Goal: Check status: Check status

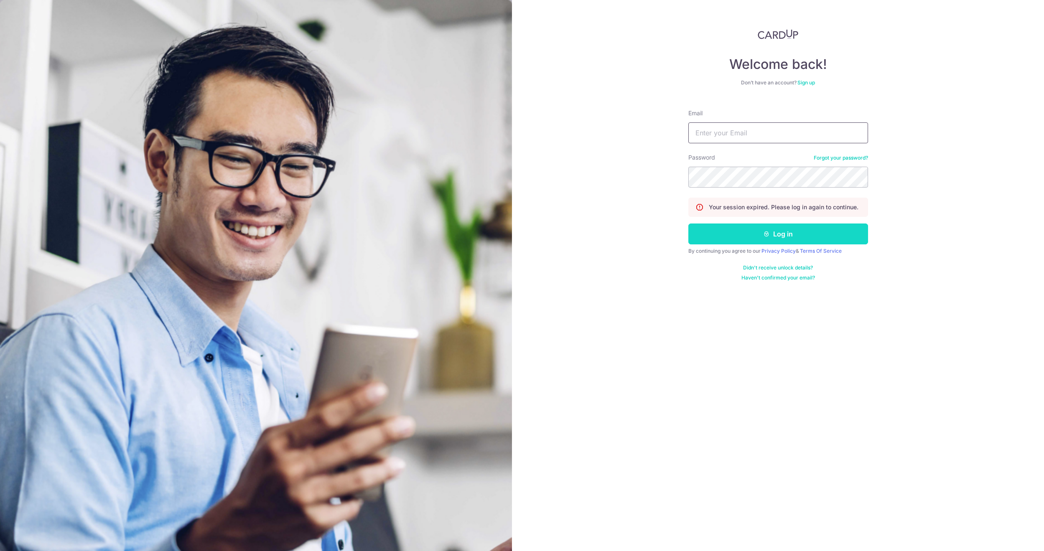
type input "[EMAIL_ADDRESS][DOMAIN_NAME]"
click at [754, 235] on button "Log in" at bounding box center [778, 234] width 180 height 21
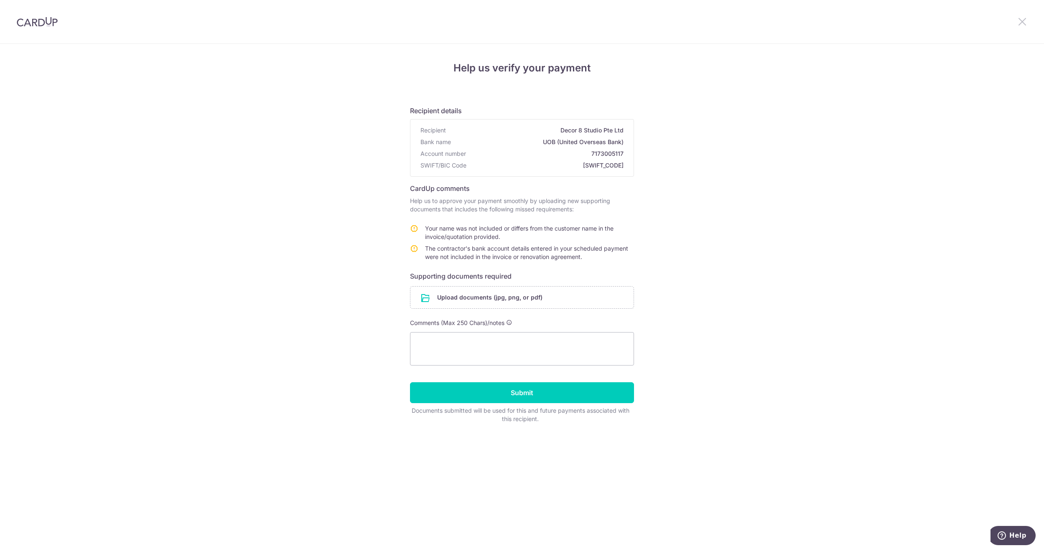
click at [1024, 25] on icon at bounding box center [1022, 21] width 10 height 10
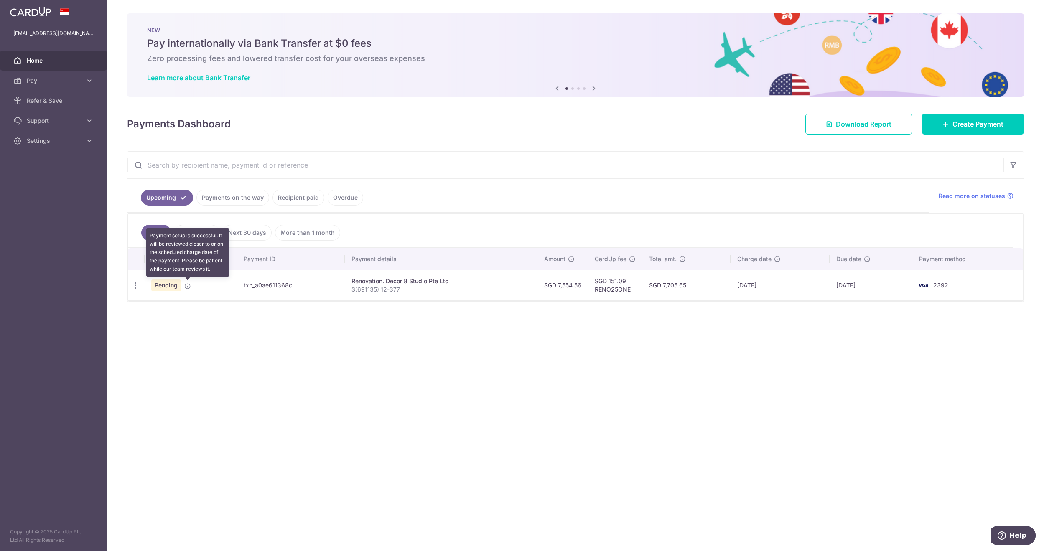
click at [181, 288] on span "Pending" at bounding box center [166, 286] width 30 height 12
click at [184, 288] on icon at bounding box center [187, 286] width 7 height 7
click at [172, 287] on span "Pending" at bounding box center [166, 286] width 30 height 12
click at [192, 288] on td "Pending" at bounding box center [191, 285] width 92 height 31
click at [189, 288] on icon at bounding box center [187, 286] width 7 height 7
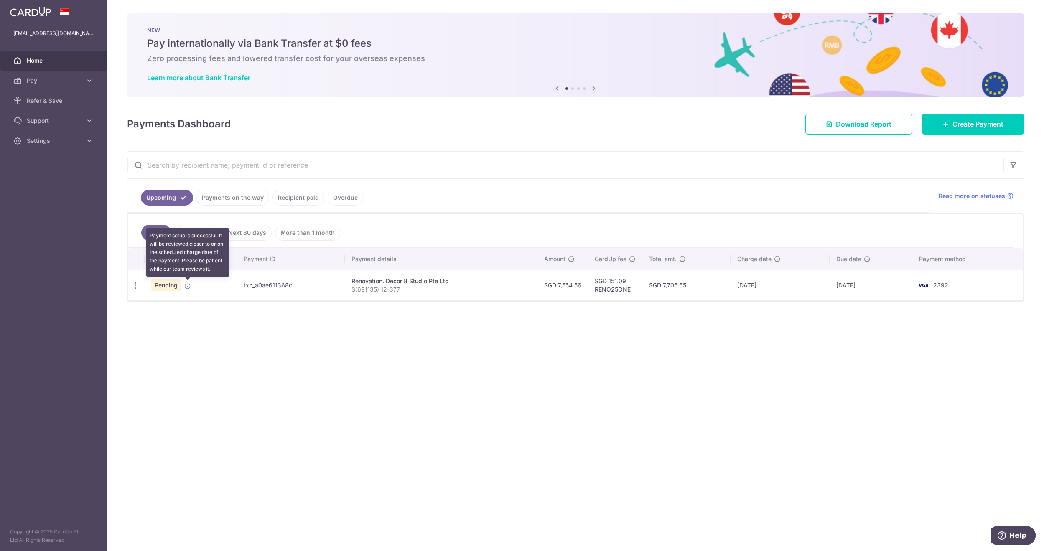
click at [189, 288] on icon at bounding box center [187, 286] width 7 height 7
click at [164, 282] on span "Pending" at bounding box center [166, 286] width 30 height 12
click at [604, 285] on td "SGD 151.09 RENO25ONE" at bounding box center [615, 285] width 54 height 31
